Goal: Transaction & Acquisition: Purchase product/service

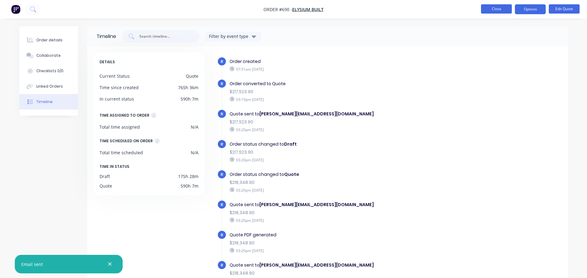
click at [499, 10] on button "Close" at bounding box center [496, 8] width 31 height 9
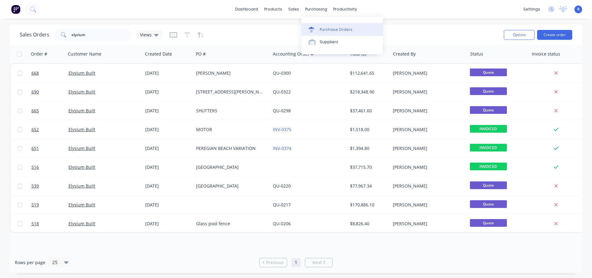
click at [320, 31] on div "Purchase Orders" at bounding box center [336, 30] width 33 height 6
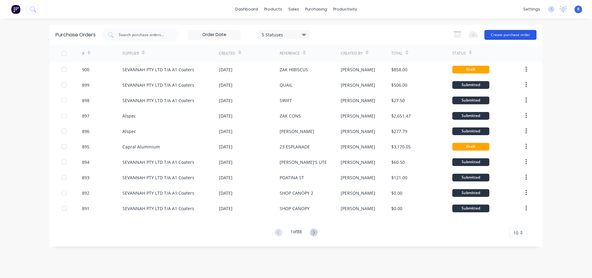
click at [498, 35] on button "Create purchase order" at bounding box center [510, 35] width 52 height 10
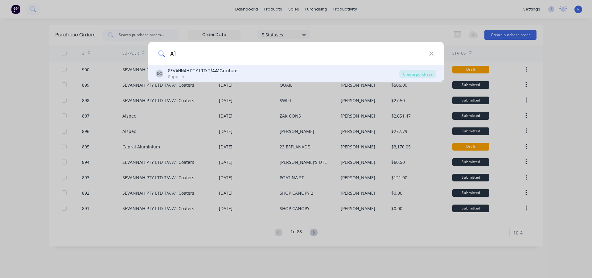
type input "A1"
click at [202, 69] on div "SEVANNAH PTY LTD T/A A1 Coaters" at bounding box center [202, 70] width 69 height 6
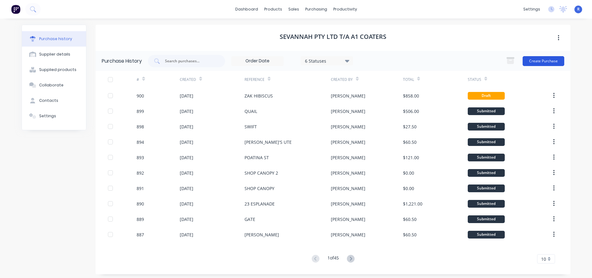
click at [527, 62] on button "Create Purchase" at bounding box center [543, 61] width 42 height 10
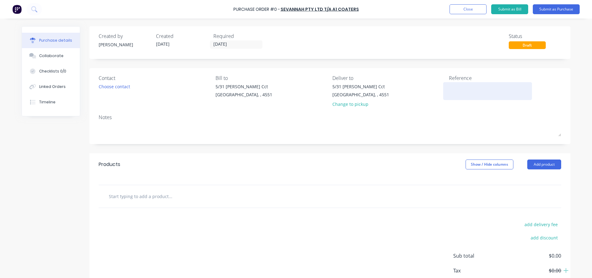
click at [455, 83] on div at bounding box center [487, 90] width 77 height 15
click at [452, 91] on textarea at bounding box center [487, 90] width 77 height 14
type textarea "x"
type textarea "R"
type textarea "x"
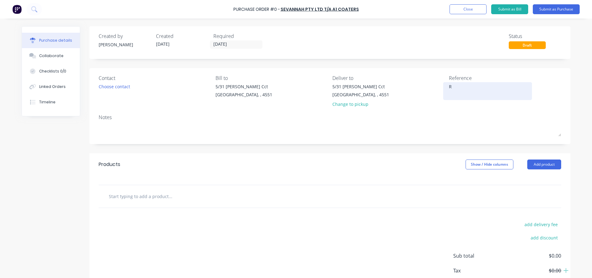
type textarea "RO"
type textarea "x"
type textarea "[PERSON_NAME]"
type textarea "x"
type textarea "[PERSON_NAME]'"
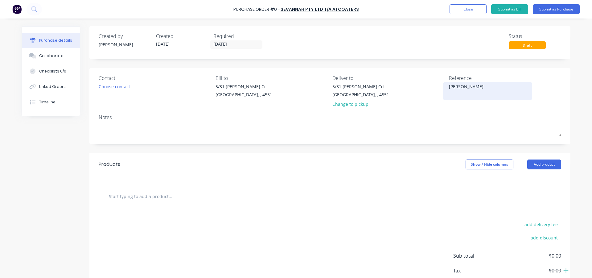
type textarea "x"
type textarea "[PERSON_NAME]'S"
type textarea "x"
type textarea "[PERSON_NAME]'S"
click at [530, 166] on button "Add product" at bounding box center [544, 164] width 34 height 10
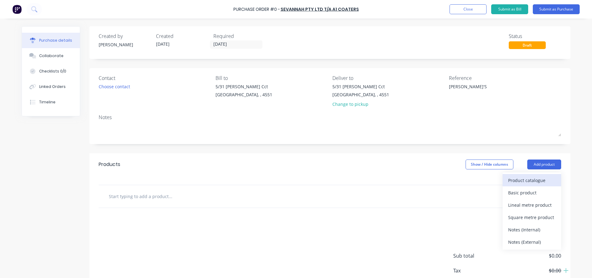
click at [528, 177] on div "Product catalogue" at bounding box center [531, 180] width 47 height 9
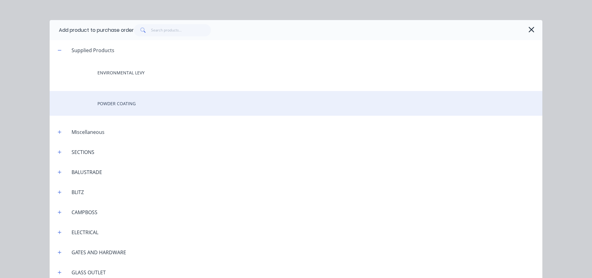
click at [147, 102] on div "POWDER COATING" at bounding box center [296, 103] width 492 height 25
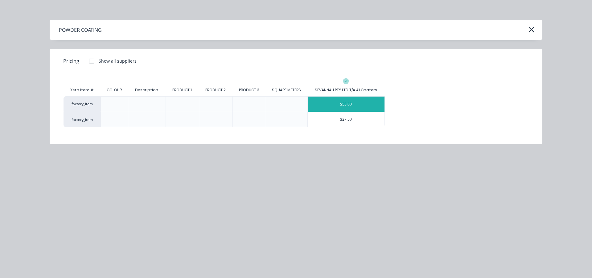
click at [350, 100] on div "$55.00" at bounding box center [346, 103] width 77 height 15
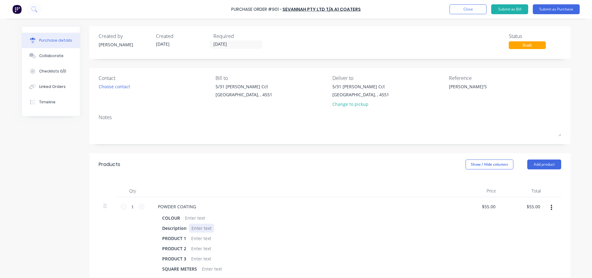
click at [190, 222] on div "COLOUR Description PRODUCT 1 PRODUCT 2 PRODUCT 3 SQUARE METERS" at bounding box center [302, 243] width 298 height 60
type textarea "x"
click at [189, 218] on div at bounding box center [194, 217] width 25 height 9
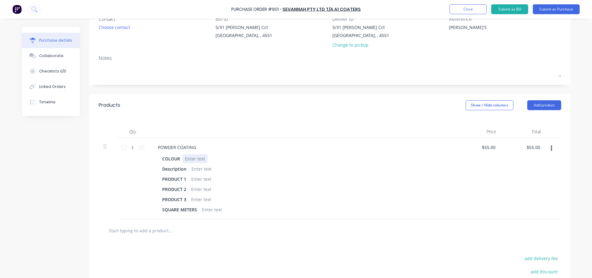
scroll to position [62, 0]
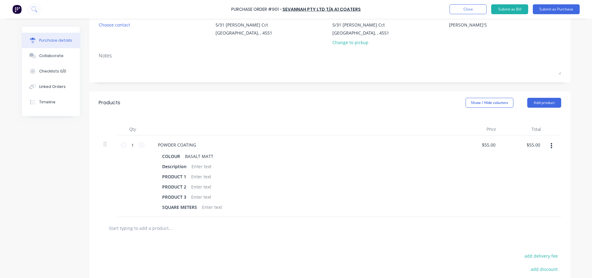
click at [227, 109] on div "Products Show / Hide columns Add product" at bounding box center [329, 103] width 481 height 22
type textarea "x"
click at [201, 166] on div at bounding box center [201, 166] width 25 height 9
type textarea "x"
click at [197, 177] on div at bounding box center [201, 176] width 25 height 9
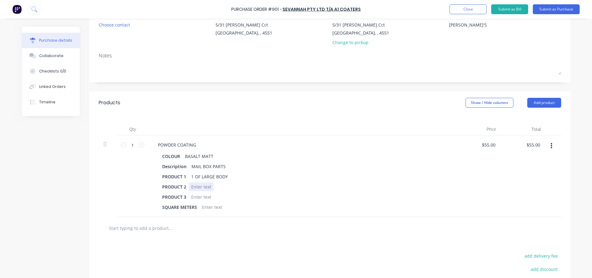
type textarea "x"
click at [194, 189] on div at bounding box center [201, 186] width 25 height 9
type textarea "x"
click at [232, 118] on div "Qty Price Total 1 1 POWDER COATING COLOUR BASALT MATT Description MAIL BOX PART…" at bounding box center [329, 165] width 481 height 103
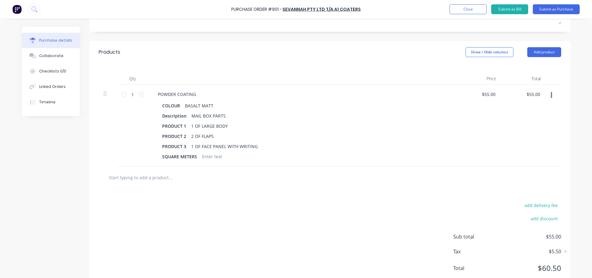
scroll to position [123, 0]
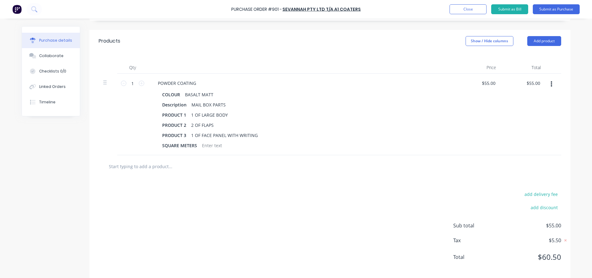
click at [546, 84] on button "button" at bounding box center [551, 84] width 14 height 11
click at [436, 111] on div "PRODUCT 1 1 OF LARGE BODY" at bounding box center [301, 114] width 282 height 9
click at [544, 41] on button "Add product" at bounding box center [544, 41] width 34 height 10
click at [527, 116] on div "Notes (External)" at bounding box center [531, 118] width 47 height 9
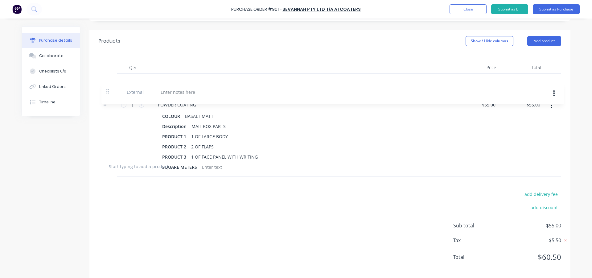
drag, startPoint x: 102, startPoint y: 165, endPoint x: 108, endPoint y: 86, distance: 78.5
click at [108, 86] on div "1 1 POWDER COATING COLOUR BASALT MATT Description MAIL BOX PARTS PRODUCT 1 1 OF…" at bounding box center [330, 114] width 462 height 81
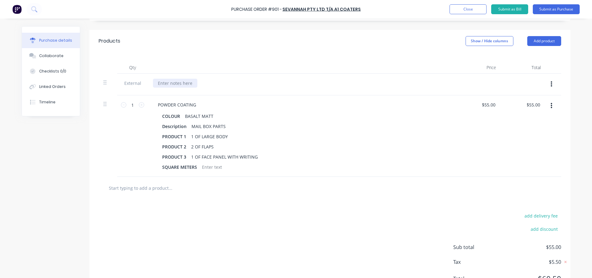
type textarea "x"
click at [163, 80] on div at bounding box center [175, 83] width 44 height 9
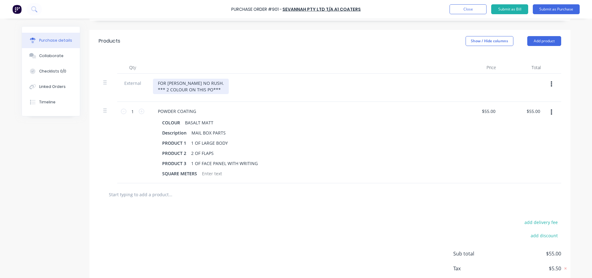
click at [210, 92] on div "FOR [PERSON_NAME] NO RUSH. *** 2 COLOUR ON THIS PO***" at bounding box center [191, 86] width 76 height 15
click at [242, 53] on div "Qty Price Total External FOR ROB. NO RUSH. *** 2 COLOUR ON THIS PO *** 1 1 POWD…" at bounding box center [329, 117] width 481 height 131
type textarea "x"
drag, startPoint x: 538, startPoint y: 113, endPoint x: 524, endPoint y: 114, distance: 13.9
click at [527, 114] on div "55.00 55.00" at bounding box center [534, 111] width 14 height 9
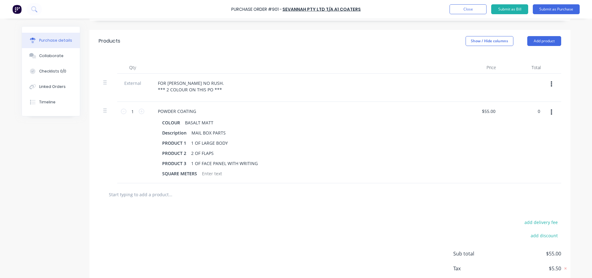
type input "0"
type textarea "x"
type input "$0.00"
click at [319, 79] on div "FOR [PERSON_NAME] NO RUSH. *** 2 COLOUR ON THIS PO ***" at bounding box center [302, 86] width 298 height 15
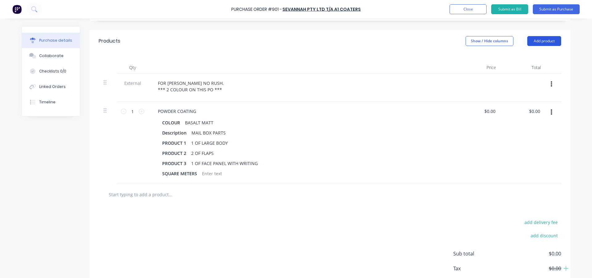
click at [540, 44] on button "Add product" at bounding box center [544, 41] width 34 height 10
click at [513, 56] on div "Product catalogue" at bounding box center [531, 56] width 47 height 9
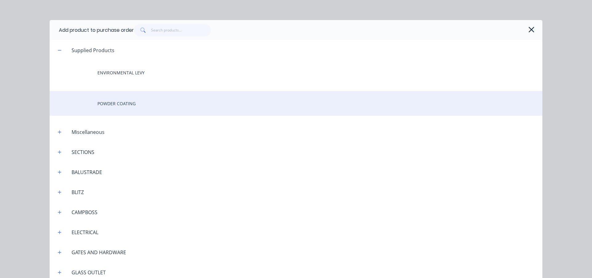
click at [132, 100] on div "POWDER COATING" at bounding box center [296, 103] width 492 height 25
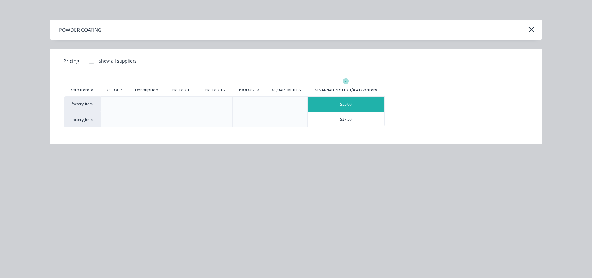
click at [351, 105] on div "$55.00" at bounding box center [346, 103] width 77 height 15
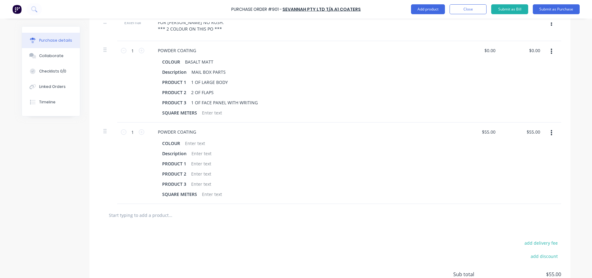
scroll to position [185, 0]
type textarea "x"
drag, startPoint x: 534, startPoint y: 130, endPoint x: 523, endPoint y: 133, distance: 10.8
click at [523, 133] on div "55.00 55.00" at bounding box center [523, 161] width 45 height 81
type input "000"
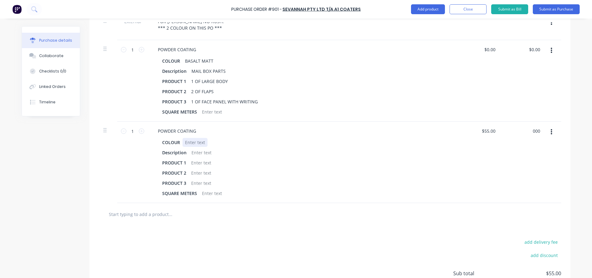
type textarea "x"
type input "$0.00"
click at [194, 139] on div at bounding box center [194, 142] width 25 height 9
type textarea "x"
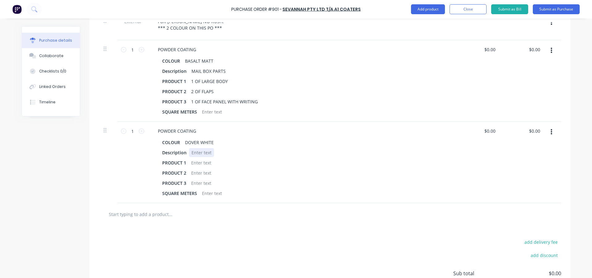
click at [191, 154] on div at bounding box center [201, 152] width 25 height 9
click at [196, 154] on div "1 O PANEL." at bounding box center [203, 152] width 28 height 9
drag, startPoint x: 214, startPoint y: 153, endPoint x: 219, endPoint y: 156, distance: 6.1
click at [214, 153] on div "1 OF PANEL." at bounding box center [204, 152] width 30 height 9
click at [294, 222] on div at bounding box center [330, 214] width 462 height 22
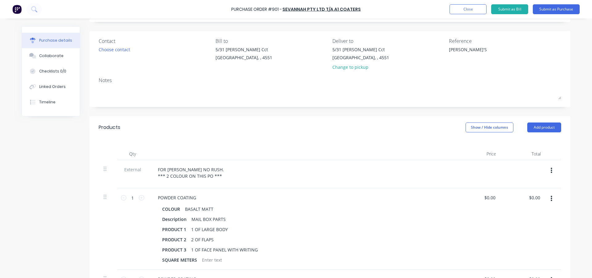
scroll to position [0, 0]
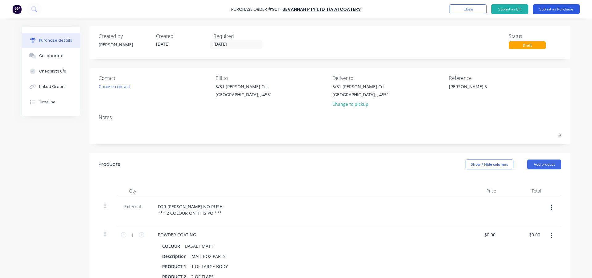
click at [552, 6] on button "Submit as Purchase" at bounding box center [555, 9] width 47 height 10
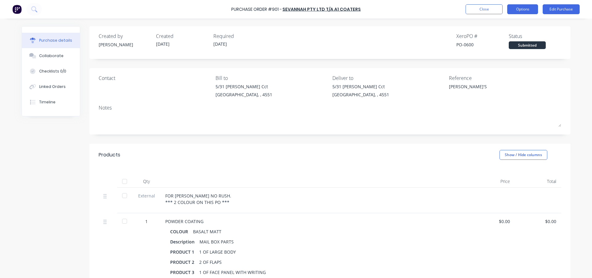
click at [527, 12] on button "Options" at bounding box center [522, 9] width 31 height 10
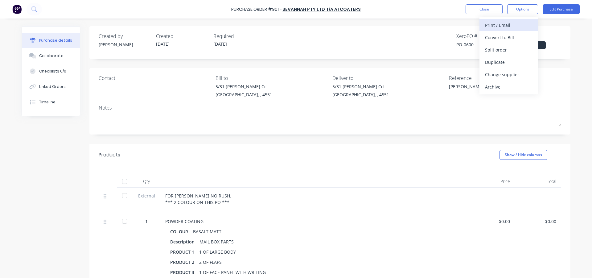
click at [512, 27] on div "Print / Email" at bounding box center [508, 25] width 47 height 9
click at [508, 35] on div "With pricing" at bounding box center [508, 37] width 47 height 9
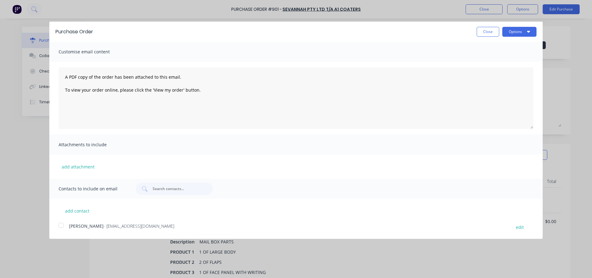
click at [59, 226] on div at bounding box center [61, 225] width 12 height 12
click at [507, 32] on button "Options" at bounding box center [519, 32] width 34 height 10
click at [503, 59] on div "Email" at bounding box center [506, 59] width 47 height 9
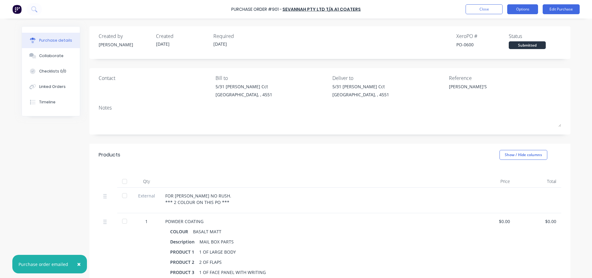
click at [521, 9] on button "Options" at bounding box center [522, 9] width 31 height 10
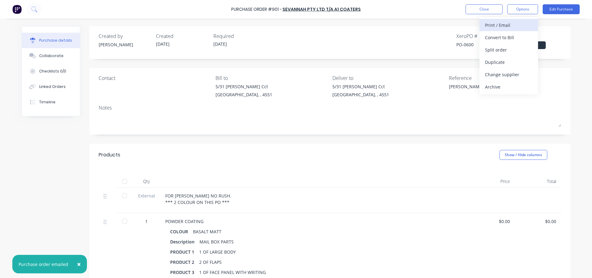
click at [511, 23] on div "Print / Email" at bounding box center [508, 25] width 47 height 9
click at [505, 34] on div "With pricing" at bounding box center [508, 37] width 47 height 9
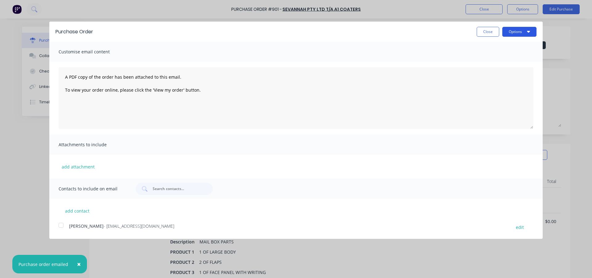
click at [510, 31] on button "Options" at bounding box center [519, 32] width 34 height 10
click at [495, 47] on div "Print" at bounding box center [506, 47] width 47 height 9
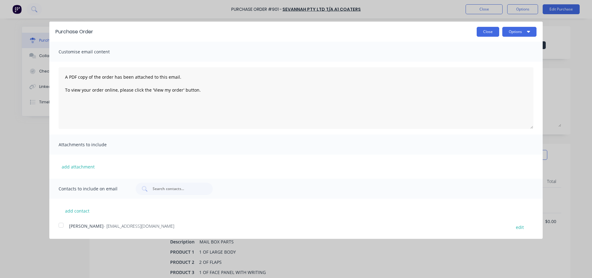
click at [489, 31] on button "Close" at bounding box center [487, 32] width 22 height 10
type textarea "x"
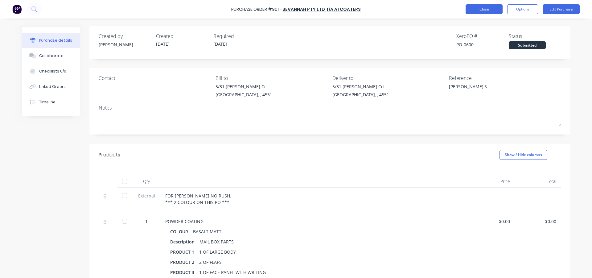
click at [481, 13] on button "Close" at bounding box center [483, 9] width 37 height 10
